Goal: Task Accomplishment & Management: Manage account settings

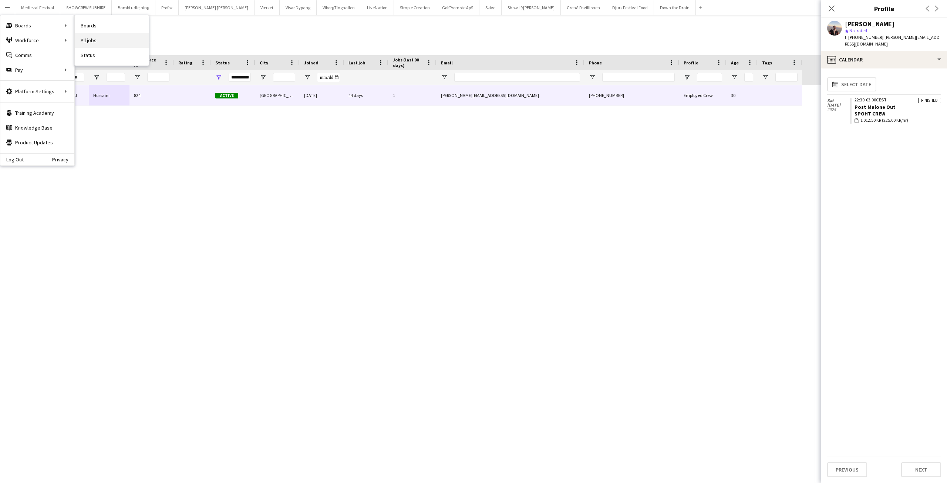
click at [92, 37] on link "All jobs" at bounding box center [112, 40] width 74 height 15
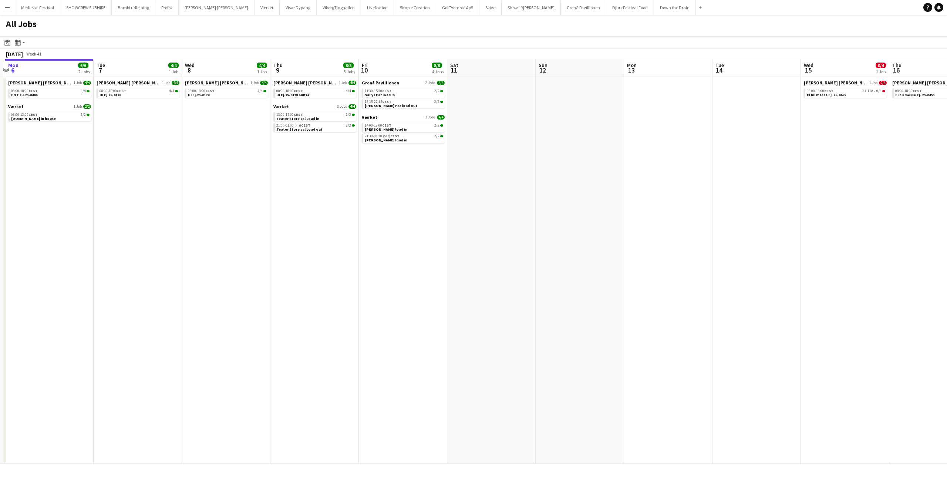
scroll to position [0, 319]
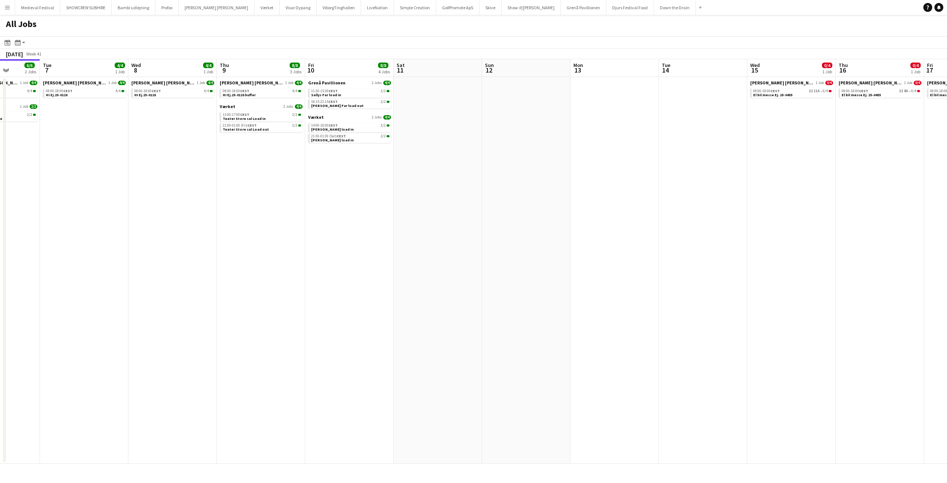
drag, startPoint x: 671, startPoint y: 140, endPoint x: 439, endPoint y: 149, distance: 231.8
click at [440, 149] on app-calendar-viewport "Fri 3 6/6 2 Jobs Sat 4 4/4 2 Jobs Sun 5 Mon 6 6/6 2 Jobs Tue 7 4/4 1 Job Wed 8 …" at bounding box center [473, 261] width 947 height 404
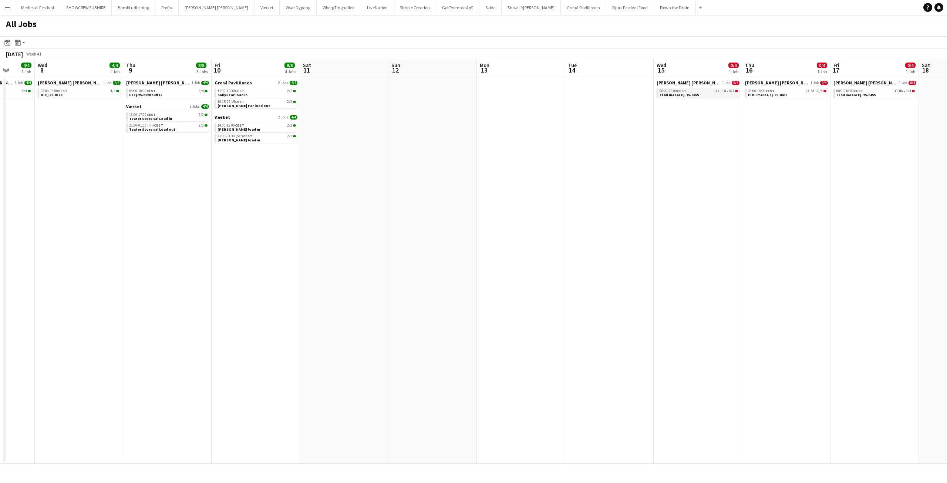
click at [715, 92] on div "08:00-18:00 CEST 3I 11A • 0/4" at bounding box center [699, 91] width 78 height 4
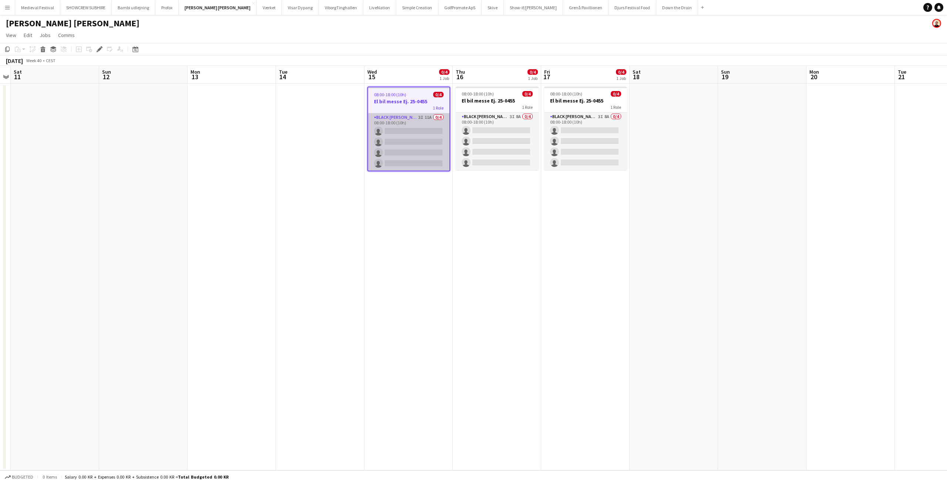
click at [406, 153] on app-card-role "Black [PERSON_NAME] Crew ([PERSON_NAME]) 3I 11A 0/4 08:00-18:00 (10h) single-ne…" at bounding box center [408, 141] width 81 height 57
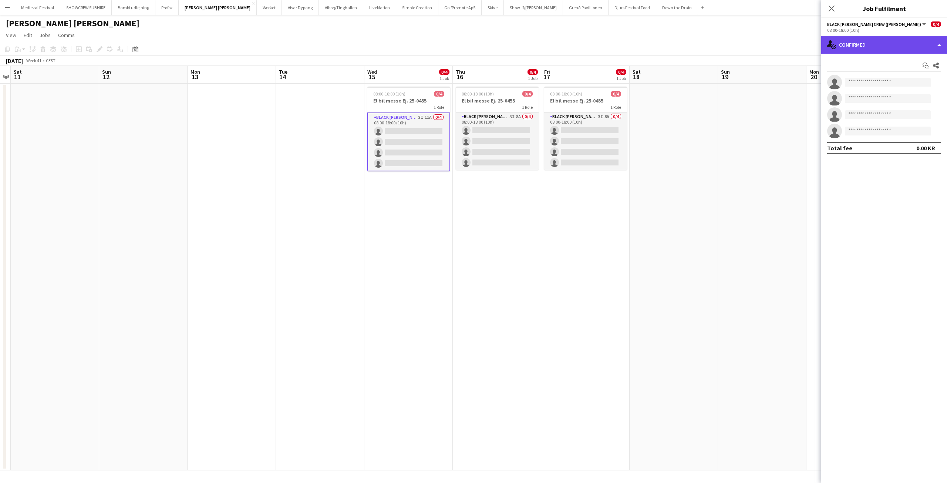
click at [910, 53] on div "single-neutral-actions-check-2 Confirmed" at bounding box center [884, 45] width 126 height 18
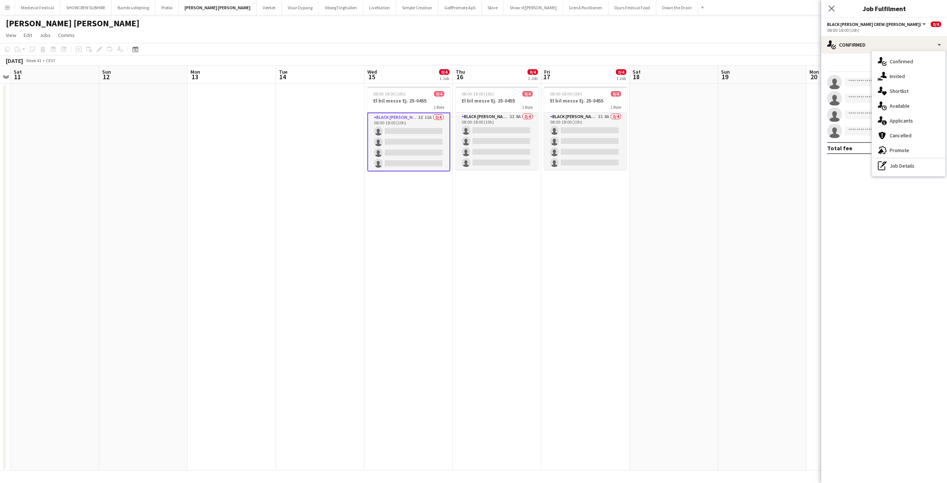
click at [906, 73] on div "single-neutral-actions-share-1 Invited" at bounding box center [908, 76] width 73 height 15
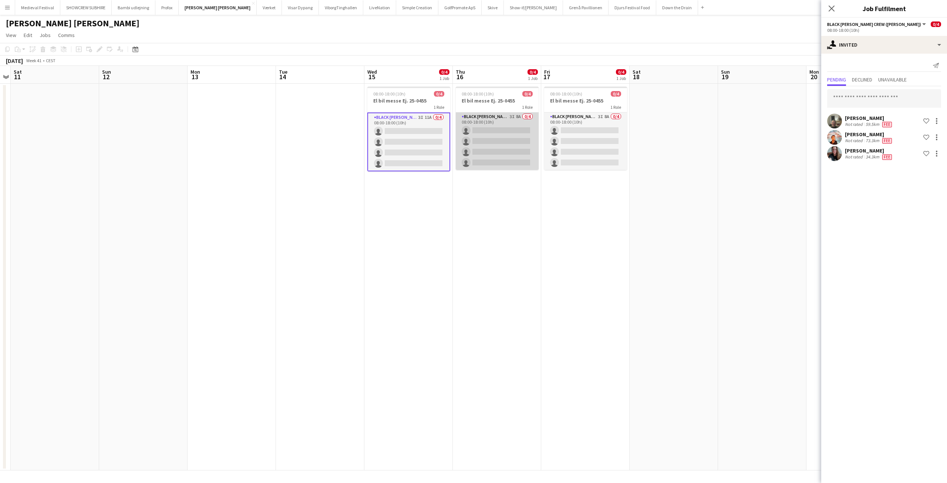
click at [500, 132] on app-card-role "Black Luna Crew (Danny) 3I 8A 0/4 08:00-18:00 (10h) single-neutral-actions sing…" at bounding box center [497, 140] width 83 height 57
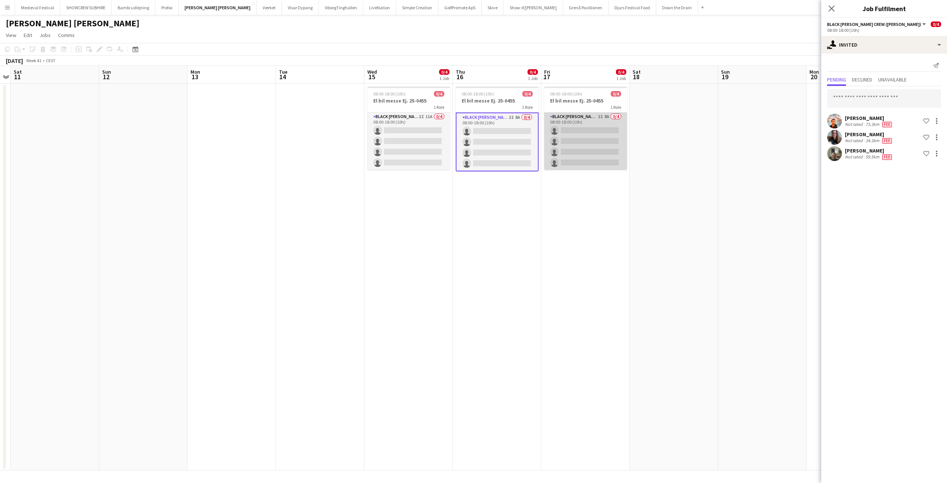
click at [608, 140] on app-card-role "Black Luna Crew (Danny) 3I 8A 0/4 08:00-18:00 (10h) single-neutral-actions sing…" at bounding box center [585, 140] width 83 height 57
